Goal: Task Accomplishment & Management: Manage account settings

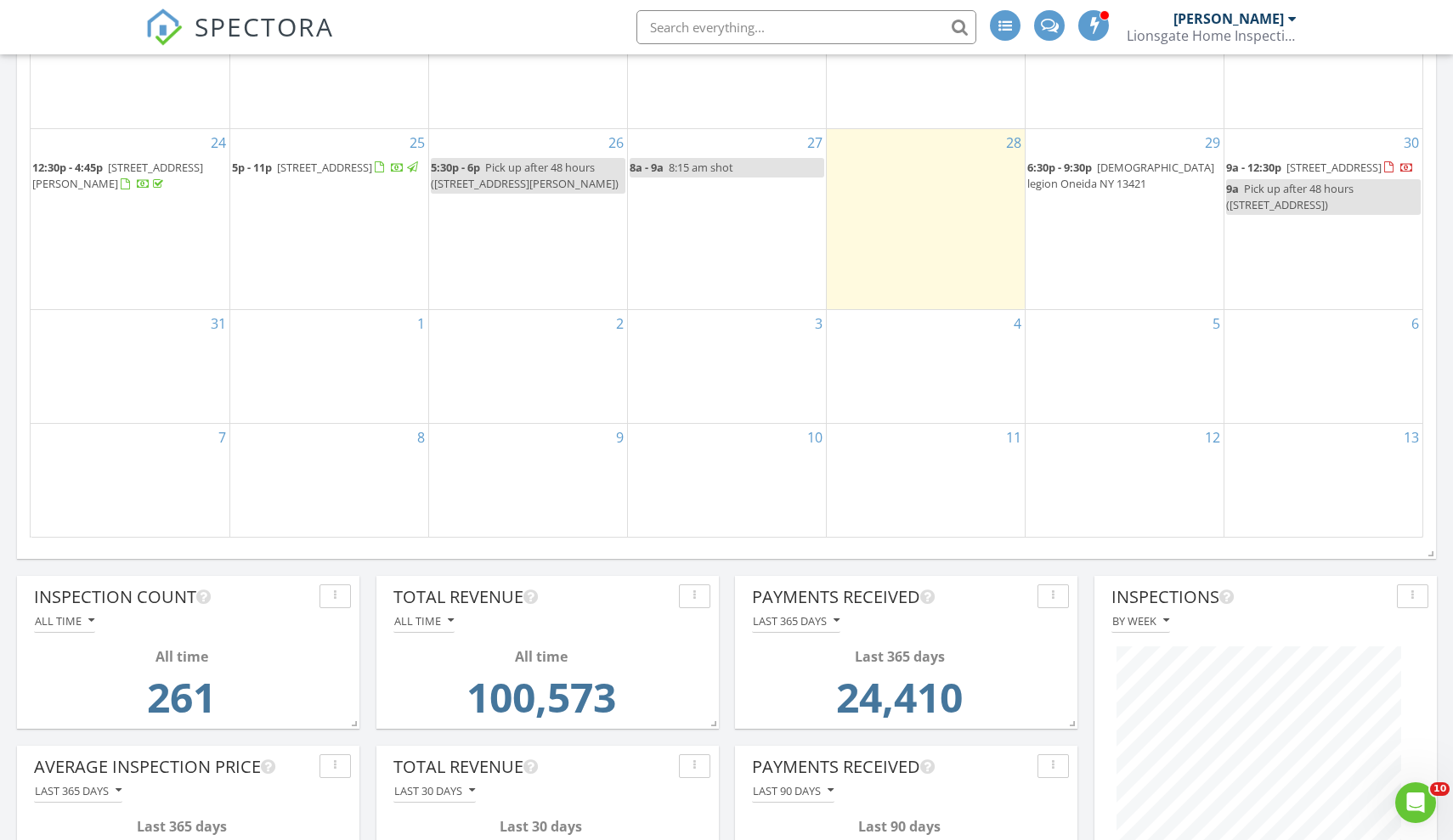
scroll to position [979, 0]
click at [277, 159] on span "7774 Stony Lake Rd, Glenfield 13343" at bounding box center [325, 167] width 96 height 15
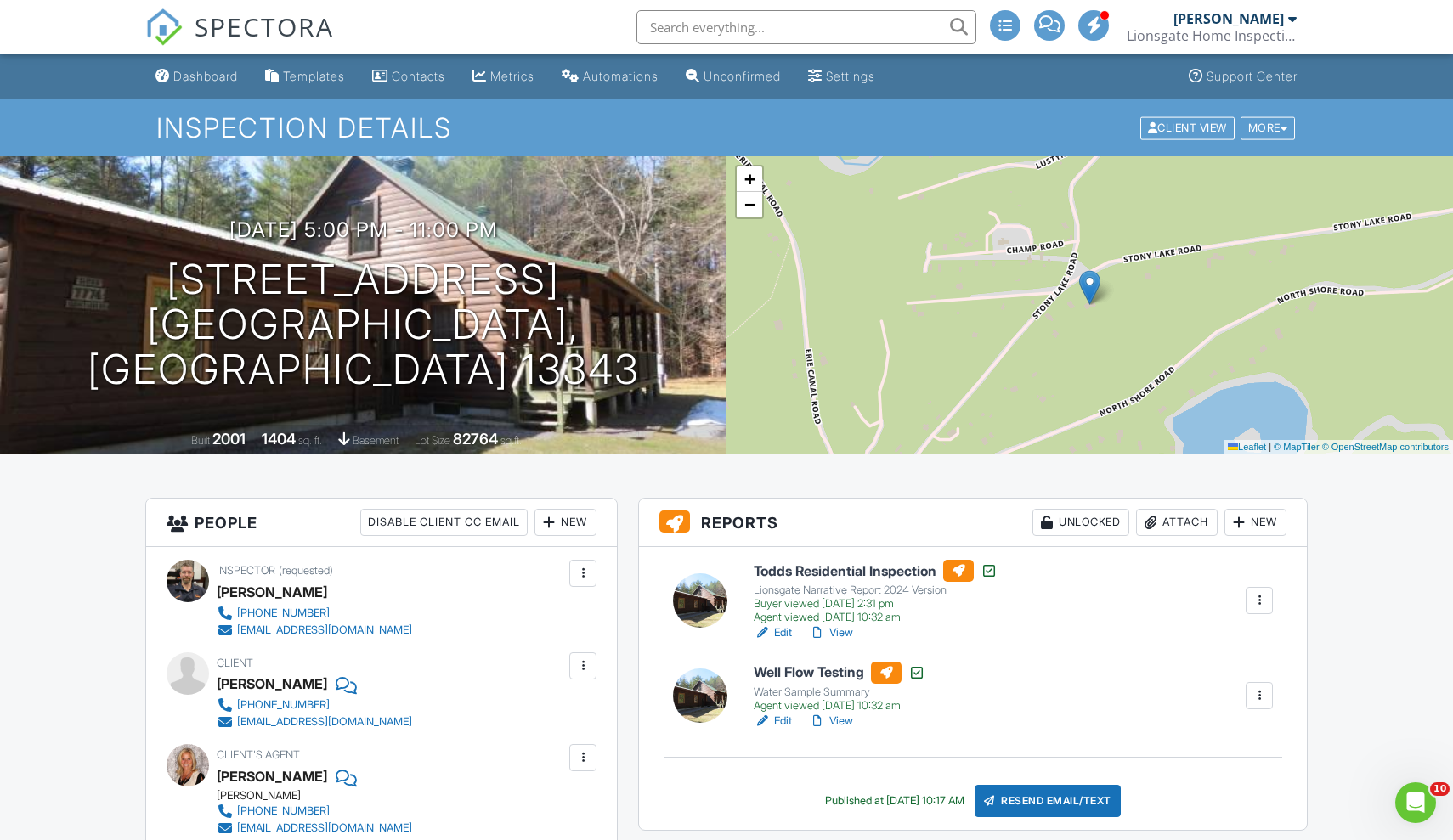
click at [1151, 518] on div at bounding box center [1150, 522] width 17 height 17
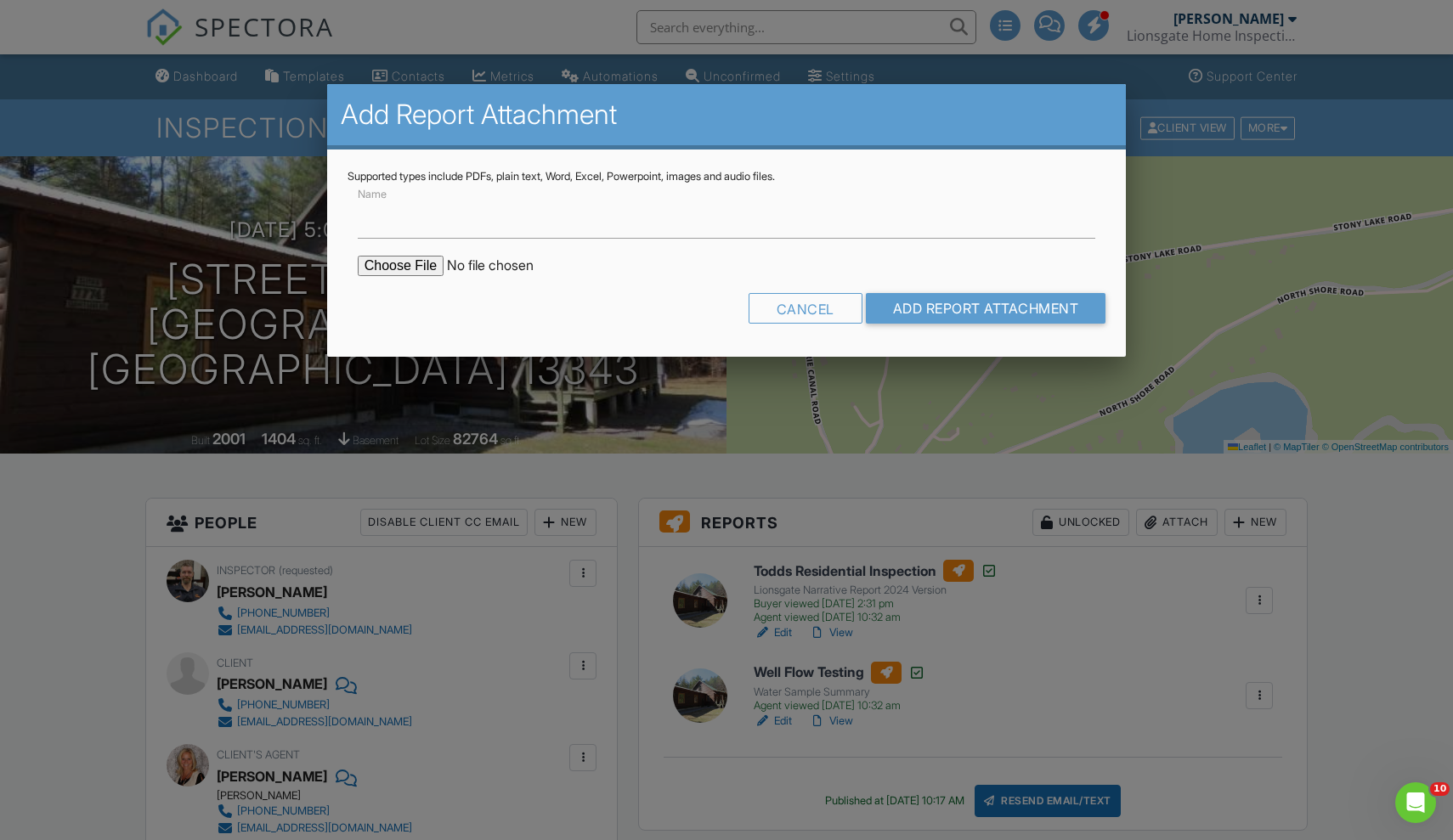
click at [409, 260] on input "file" at bounding box center [502, 266] width 289 height 21
type input "C:\fakepath\7774-Stony-Lake-Rd_RadonReport.pdf"
click at [1023, 304] on input "Add Report Attachment" at bounding box center [986, 308] width 240 height 31
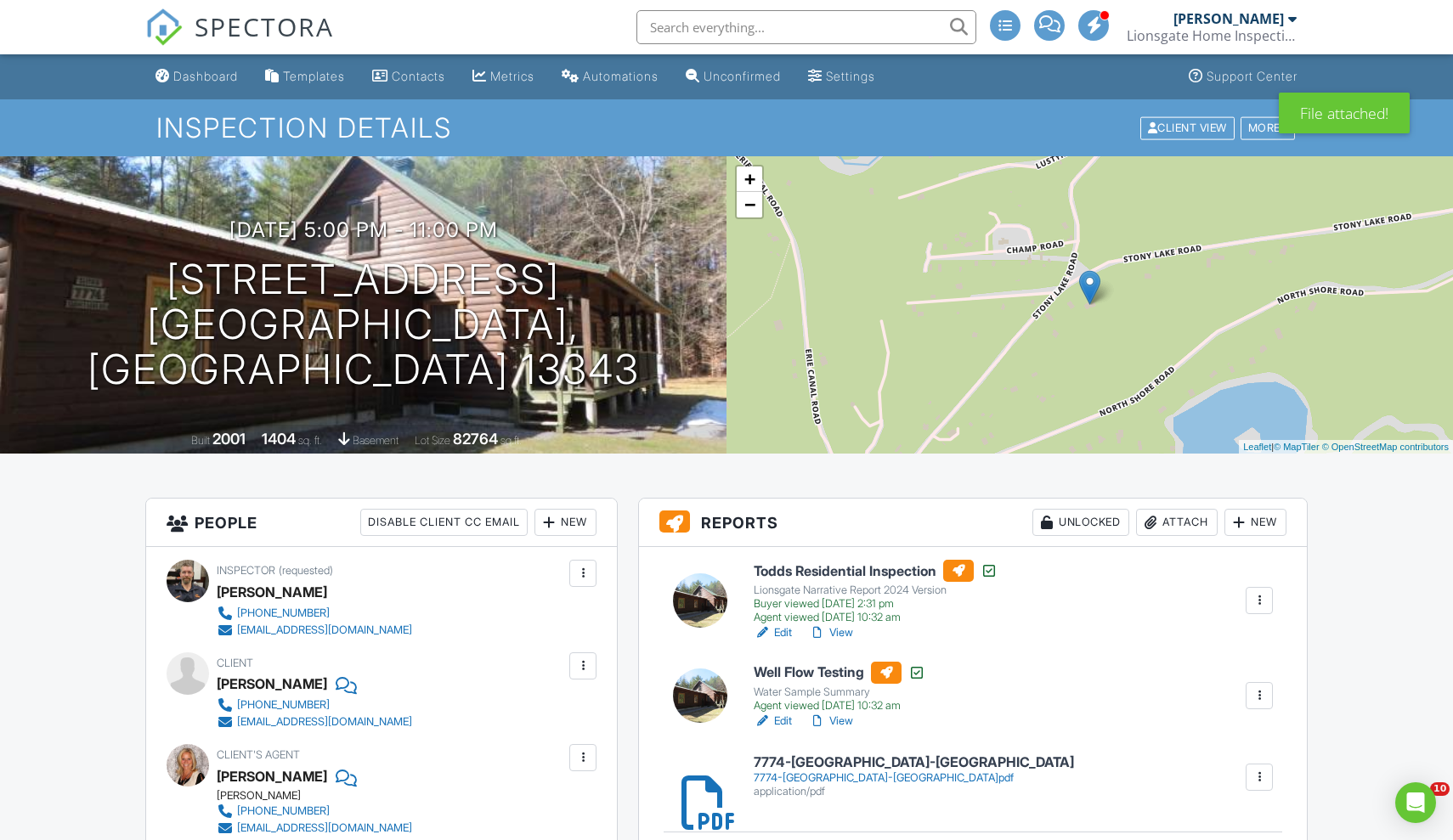
click at [807, 788] on div "application/pdf" at bounding box center [913, 792] width 320 height 14
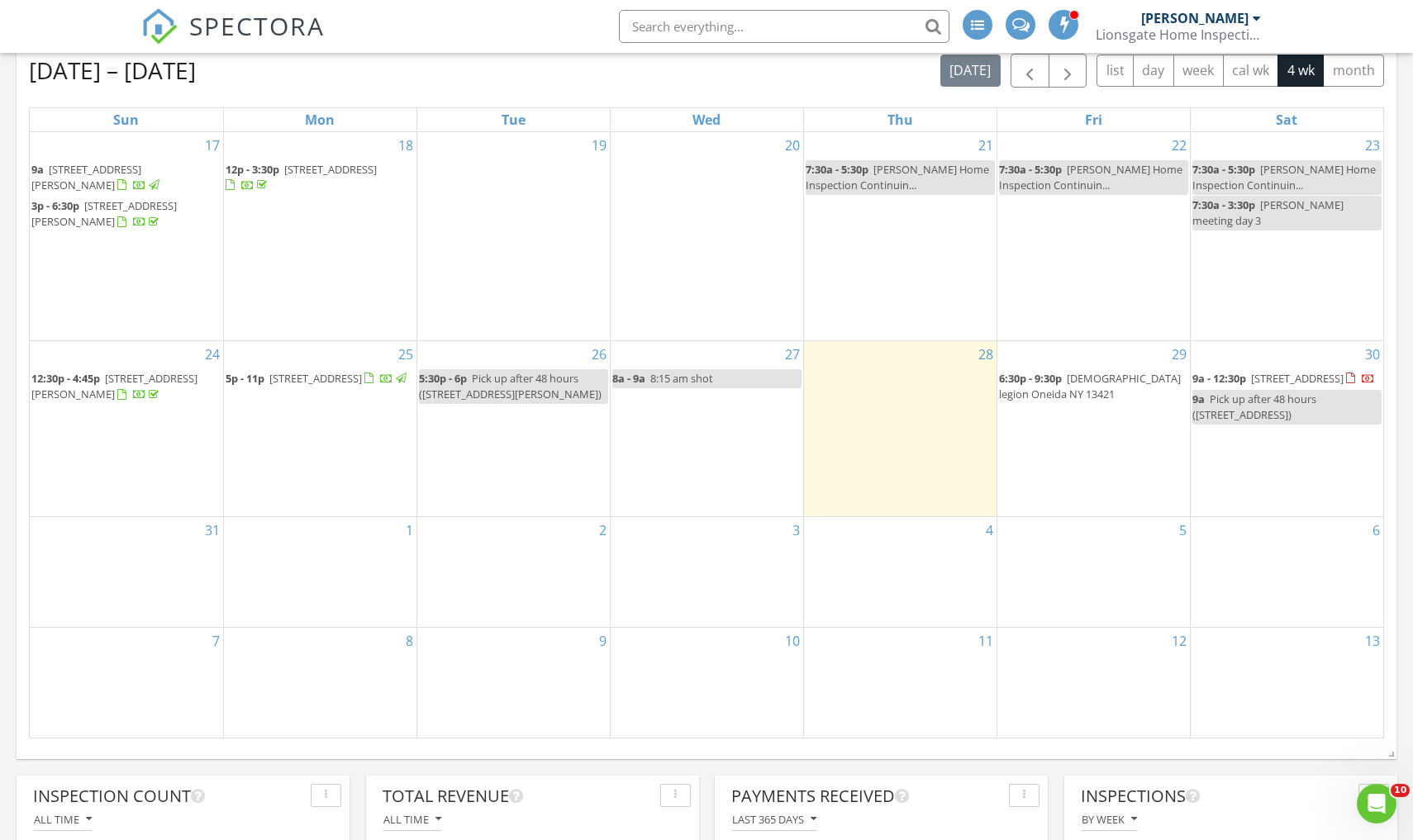
scroll to position [742, 0]
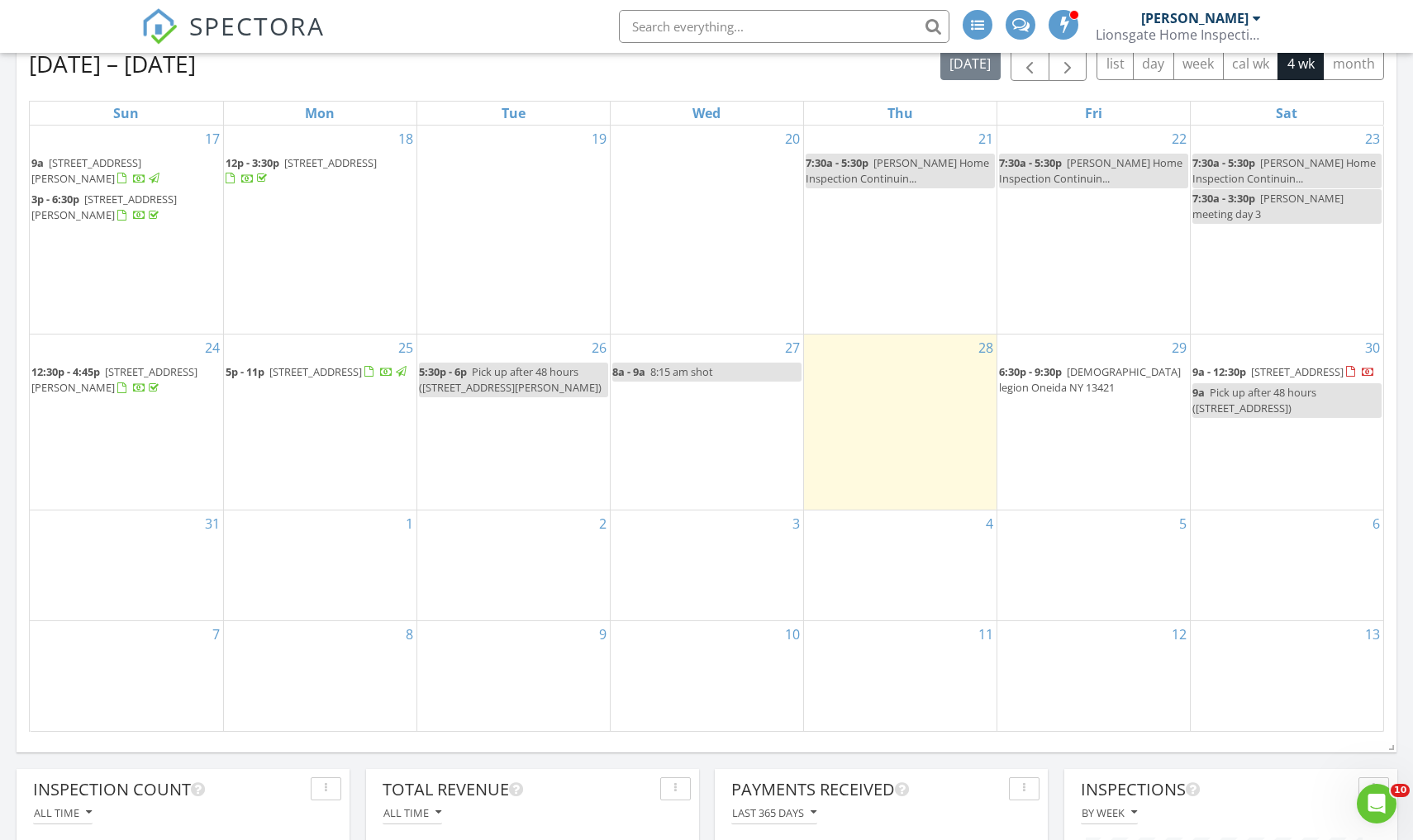
click at [275, 364] on span "7774 Stony Lake Rd, Glenfield 13343" at bounding box center [316, 371] width 93 height 15
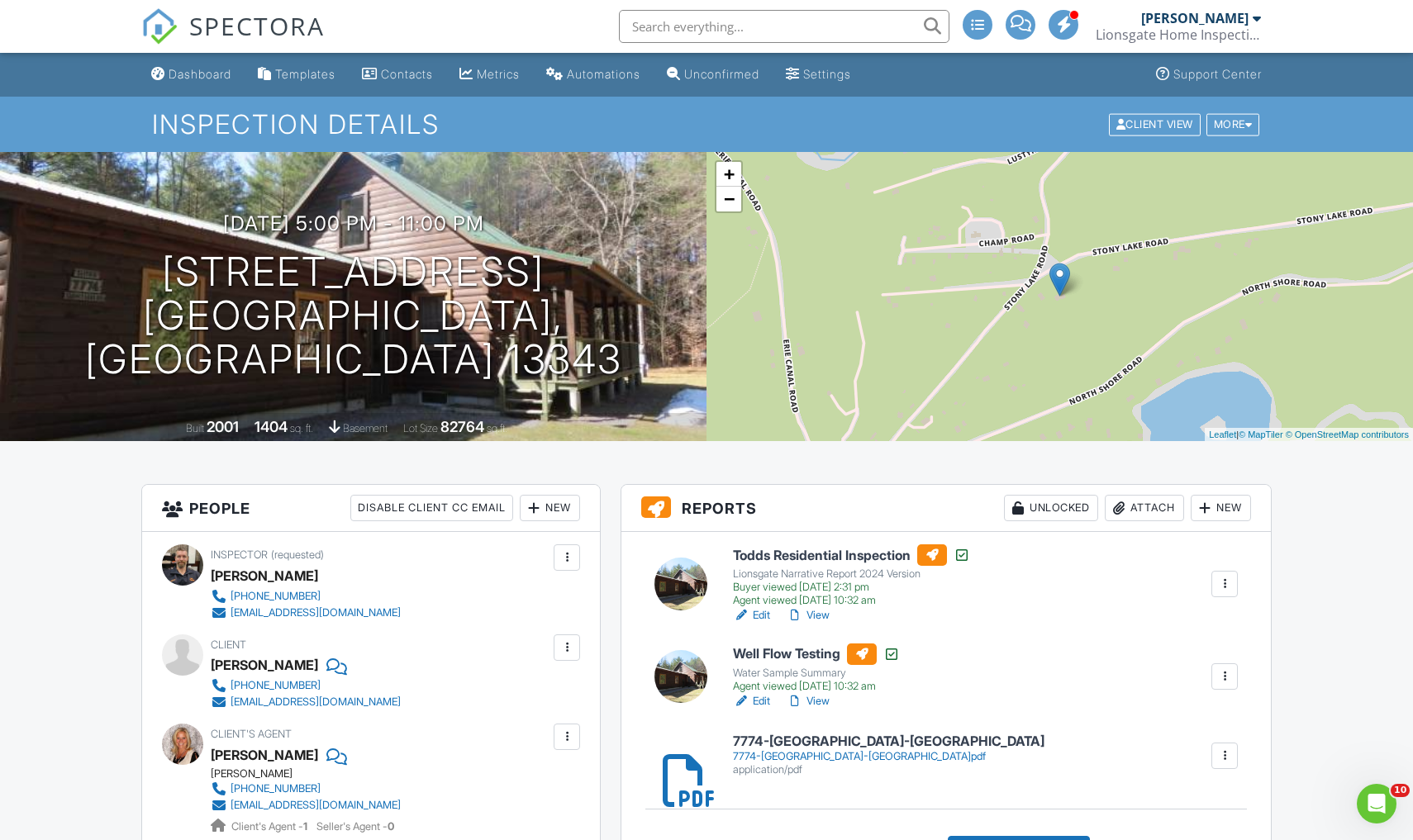
click at [763, 613] on link "Edit" at bounding box center [751, 615] width 37 height 17
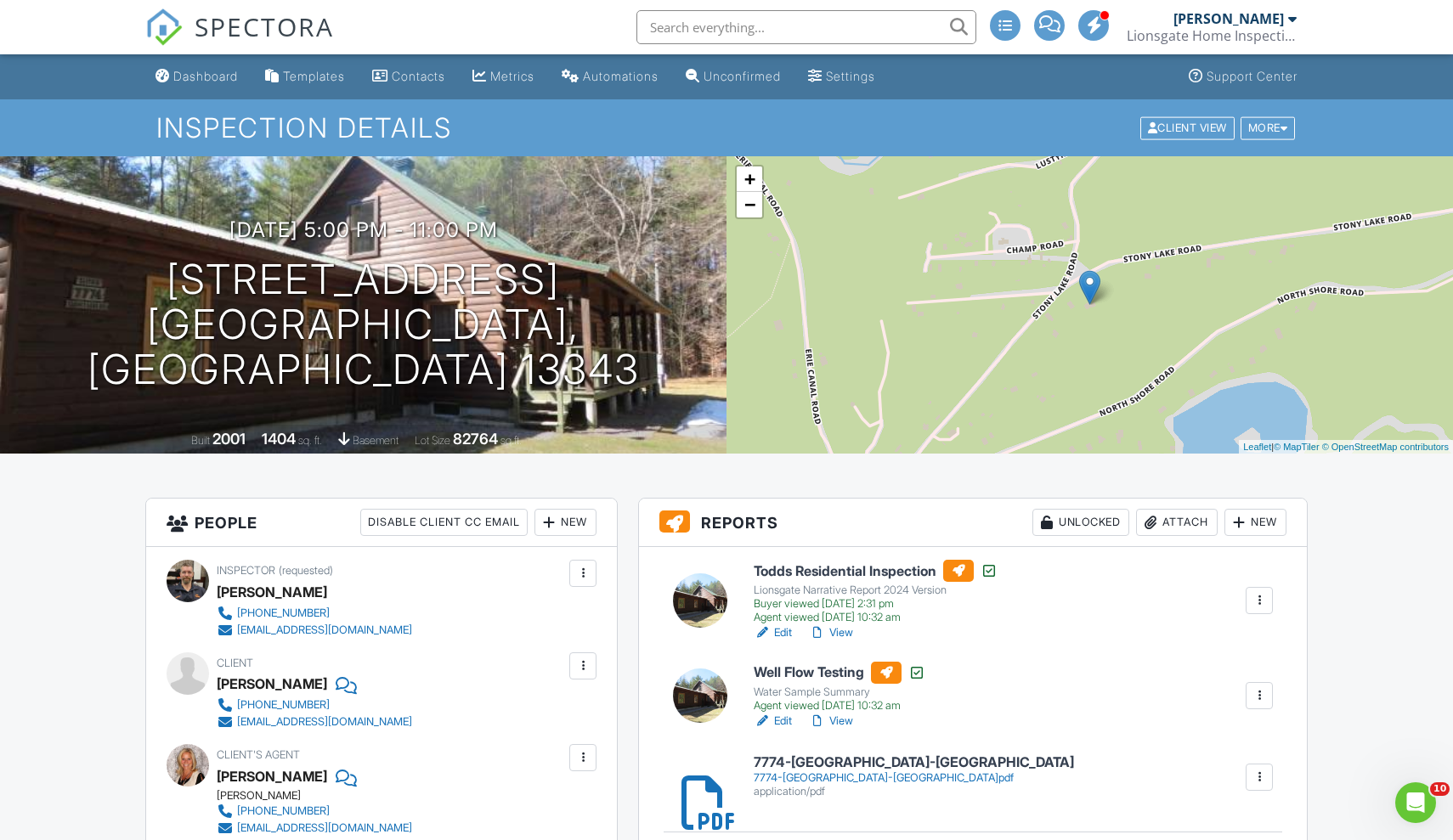
click at [794, 786] on div "application/pdf" at bounding box center [913, 792] width 320 height 14
